Goal: Task Accomplishment & Management: Use online tool/utility

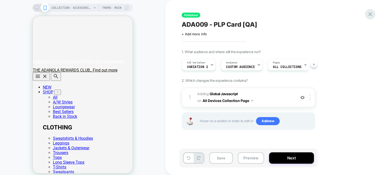
click at [373, 16] on icon at bounding box center [370, 14] width 7 height 7
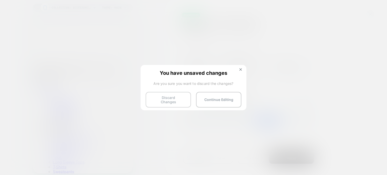
click at [174, 97] on button "Discard Changes" at bounding box center [168, 100] width 45 height 16
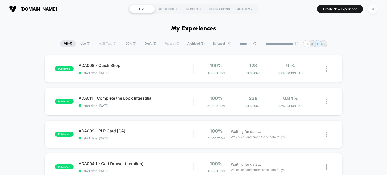
click at [371, 12] on div "CD" at bounding box center [373, 9] width 10 height 10
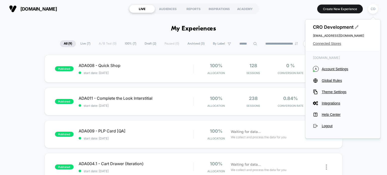
click at [336, 44] on span "Connected Stores" at bounding box center [343, 44] width 60 height 4
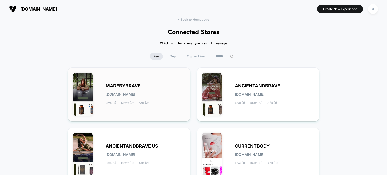
click at [144, 83] on div "MADEBYBRAVE [DOMAIN_NAME] Live (2) Draft (0) A/B (2)" at bounding box center [129, 94] width 112 height 43
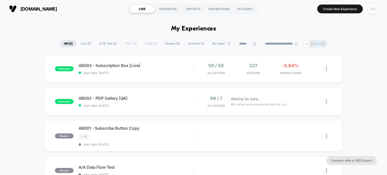
click at [374, 9] on div "CD" at bounding box center [373, 9] width 10 height 10
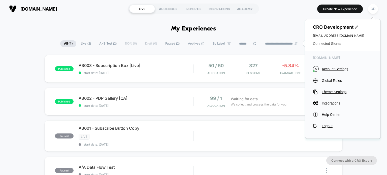
click at [334, 43] on span "Connected Stores" at bounding box center [343, 44] width 60 height 4
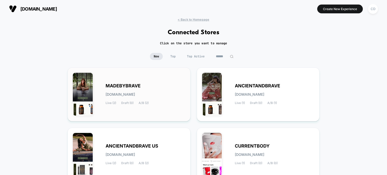
click at [145, 83] on div "MADEBYBRAVE [DOMAIN_NAME] Live (2) Draft (0) A/B (2)" at bounding box center [129, 94] width 112 height 43
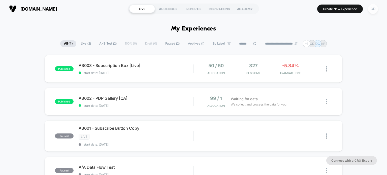
click at [371, 11] on div "CD" at bounding box center [373, 9] width 10 height 10
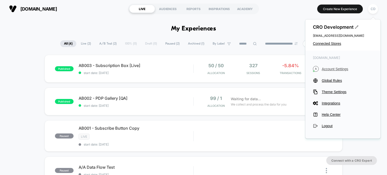
click at [331, 70] on span "Account Settings" at bounding box center [347, 69] width 51 height 4
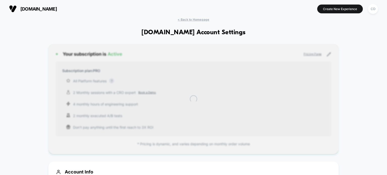
click at [370, 13] on button "CD" at bounding box center [373, 9] width 13 height 10
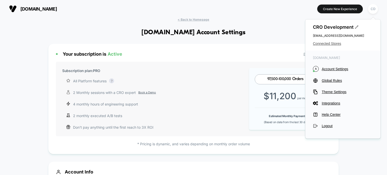
click at [335, 42] on span "Connected Stores" at bounding box center [343, 44] width 60 height 4
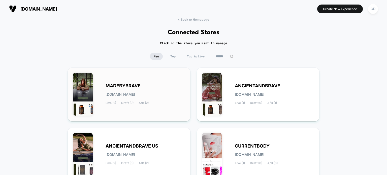
click at [142, 81] on div "MADEBYBRAVE [DOMAIN_NAME] Live (2) Draft (0) A/B (2)" at bounding box center [129, 94] width 112 height 43
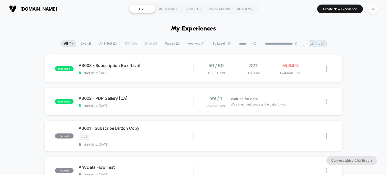
click at [374, 10] on div "CD" at bounding box center [373, 9] width 10 height 10
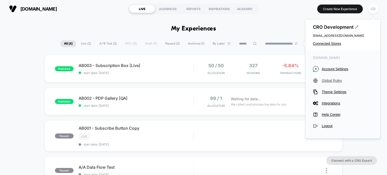
click at [336, 79] on span "Global Rules" at bounding box center [347, 81] width 51 height 4
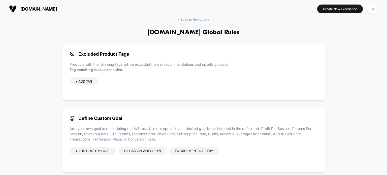
click at [375, 8] on div "CD" at bounding box center [373, 9] width 10 height 10
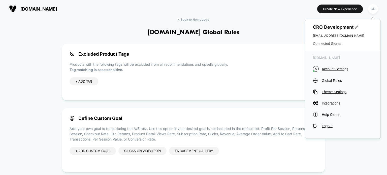
click at [329, 43] on span "Connected Stores" at bounding box center [343, 44] width 60 height 4
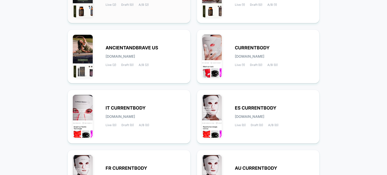
scroll to position [118, 0]
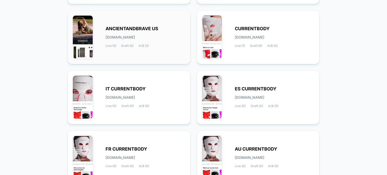
click at [159, 27] on div "ANCIENTANDBRAVE US [DOMAIN_NAME] Live (2) Draft (0) A/B (2)" at bounding box center [146, 37] width 80 height 21
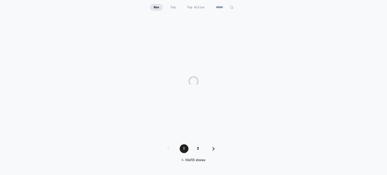
scroll to position [49, 0]
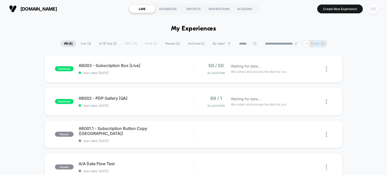
click at [372, 13] on div "CD" at bounding box center [373, 9] width 10 height 10
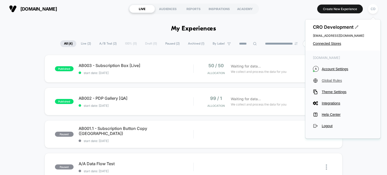
click at [333, 80] on span "Global Rules" at bounding box center [347, 81] width 51 height 4
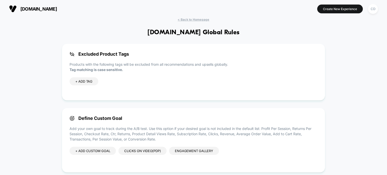
click at [145, 152] on div "Clicks on Video(pdp)" at bounding box center [143, 151] width 48 height 8
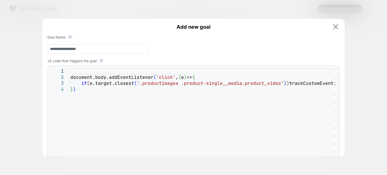
click at [334, 26] on img at bounding box center [335, 26] width 5 height 5
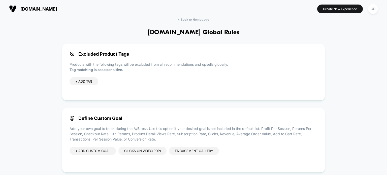
click at [205, 151] on div "Engagement Gallery" at bounding box center [194, 151] width 50 height 8
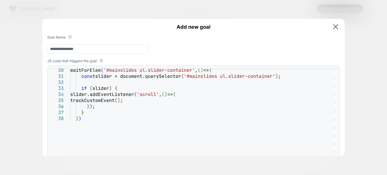
click at [335, 30] on span "Add new goal" at bounding box center [193, 27] width 293 height 6
click at [337, 27] on img at bounding box center [335, 26] width 5 height 5
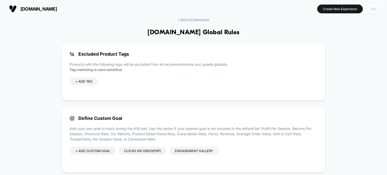
click at [376, 9] on div "CD" at bounding box center [373, 9] width 10 height 10
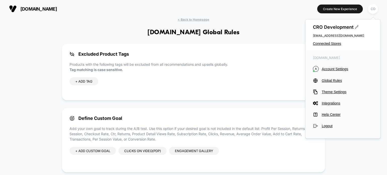
click at [206, 15] on div "[DOMAIN_NAME] Create New Experience CD" at bounding box center [193, 9] width 387 height 18
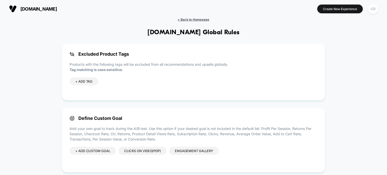
click at [200, 19] on span "< Back to Homepage" at bounding box center [194, 20] width 32 height 4
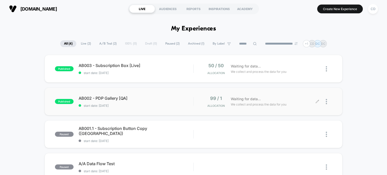
click at [318, 99] on div at bounding box center [325, 102] width 15 height 12
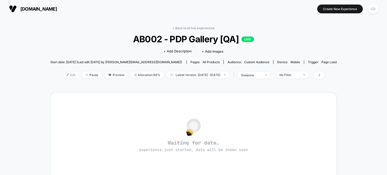
click at [63, 73] on span "Edit" at bounding box center [71, 75] width 17 height 7
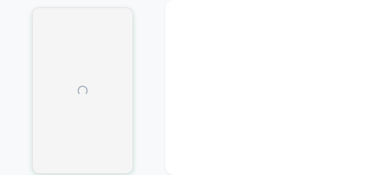
click at [150, 92] on div at bounding box center [82, 90] width 165 height 171
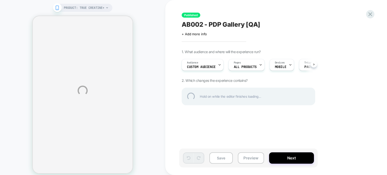
click at [150, 92] on div "PRODUCT: True Creatine+ PRODUCT: True Creatine+ Published AB002 - PDP Gallery […" at bounding box center [193, 91] width 387 height 182
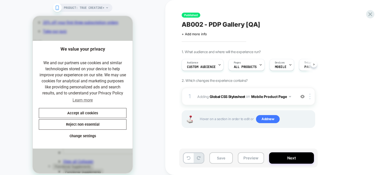
click at [332, 97] on div "1. What audience and where will the experience run? Audience Custom Audience Pa…" at bounding box center [274, 95] width 184 height 91
click at [291, 161] on button "Next" at bounding box center [291, 158] width 45 height 11
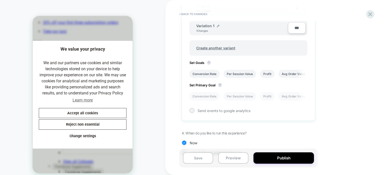
scroll to position [177, 0]
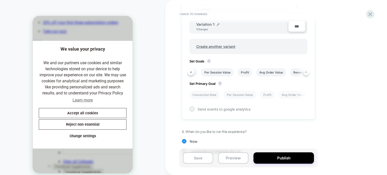
click at [306, 71] on icon at bounding box center [306, 72] width 1 height 2
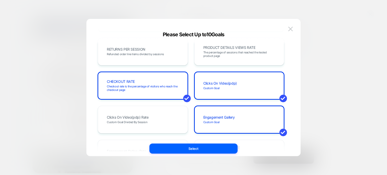
click at [333, 43] on div at bounding box center [193, 87] width 387 height 175
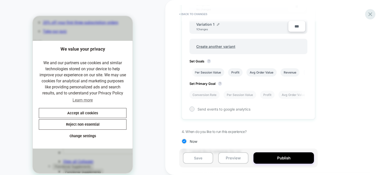
click at [369, 13] on icon at bounding box center [370, 14] width 7 height 7
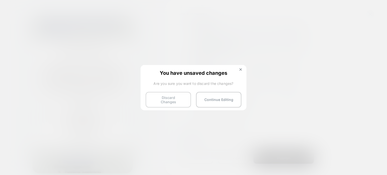
click at [168, 98] on button "Discard Changes" at bounding box center [168, 100] width 45 height 16
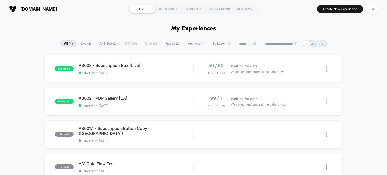
click at [362, 106] on div "published AB003 - Subscription Box [Live] start date: [DATE] 50 / 50 Allocation…" at bounding box center [193, 130] width 387 height 151
click at [353, 115] on div "published AB003 - Subscription Box [Live] start date: [DATE] 50 / 50 Allocation…" at bounding box center [193, 130] width 387 height 151
click at [371, 10] on div "CD" at bounding box center [373, 9] width 10 height 10
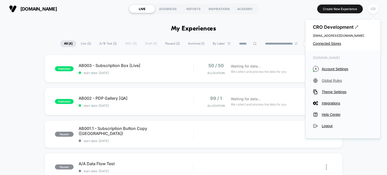
click at [332, 81] on span "Global Rules" at bounding box center [347, 81] width 51 height 4
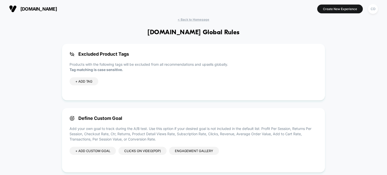
click at [146, 153] on div "Clicks on Video(pdp)" at bounding box center [143, 151] width 48 height 8
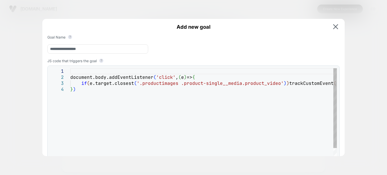
scroll to position [0, 5]
click at [194, 109] on div "document.body.addEventListener ( 'click' , ( e ) => { if ( e.target.closest ( '…" at bounding box center [210, 124] width 281 height 113
drag, startPoint x: 194, startPoint y: 109, endPoint x: 579, endPoint y: 65, distance: 387.3
click at [352, 68] on div "document.body.addEventListener ( 'click' , ( e ) => { if ( e.target.closest ( '…" at bounding box center [210, 124] width 281 height 113
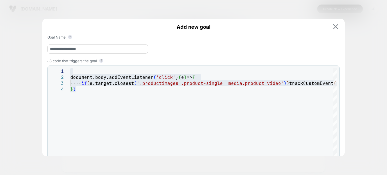
click at [336, 27] on img at bounding box center [335, 26] width 5 height 5
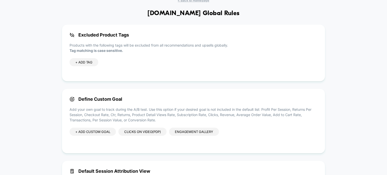
scroll to position [19, 0]
click at [205, 133] on div "Engagement Gallery" at bounding box center [194, 132] width 50 height 8
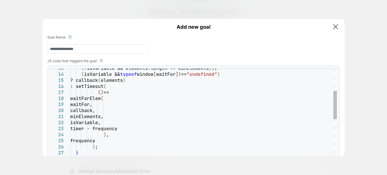
type textarea "**********"
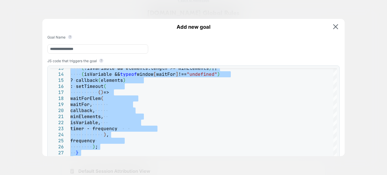
click at [184, 10] on div at bounding box center [193, 87] width 387 height 175
